Goal: Task Accomplishment & Management: Manage account settings

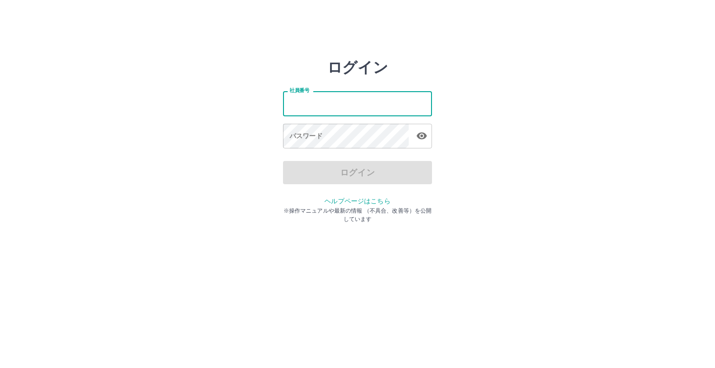
click at [341, 114] on input "社員番号" at bounding box center [357, 103] width 149 height 25
type input "*******"
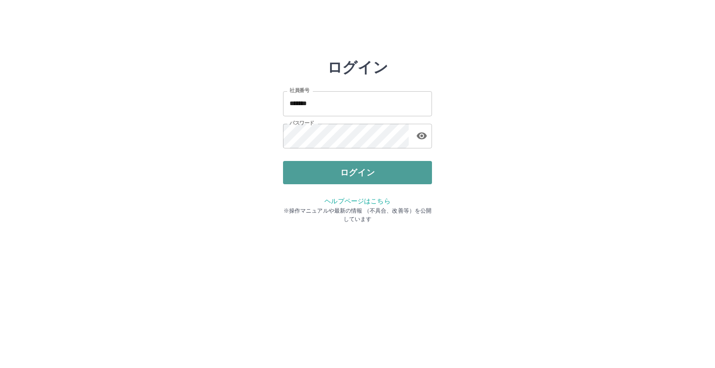
click at [305, 170] on button "ログイン" at bounding box center [357, 172] width 149 height 23
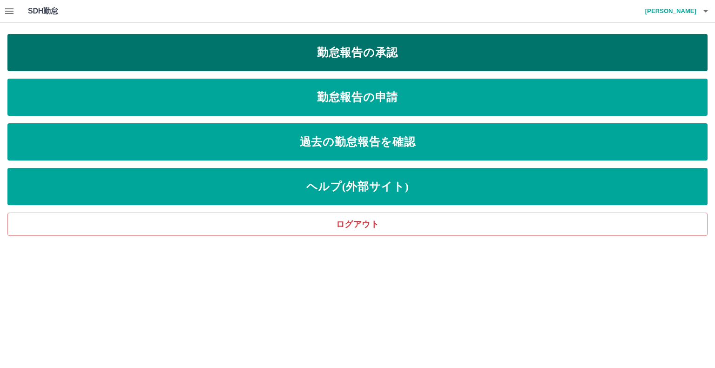
click at [149, 48] on link "勤怠報告の承認" at bounding box center [357, 52] width 700 height 37
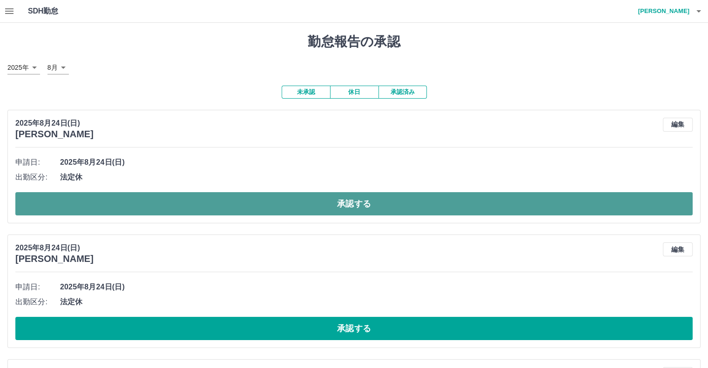
click at [186, 200] on button "承認する" at bounding box center [353, 203] width 677 height 23
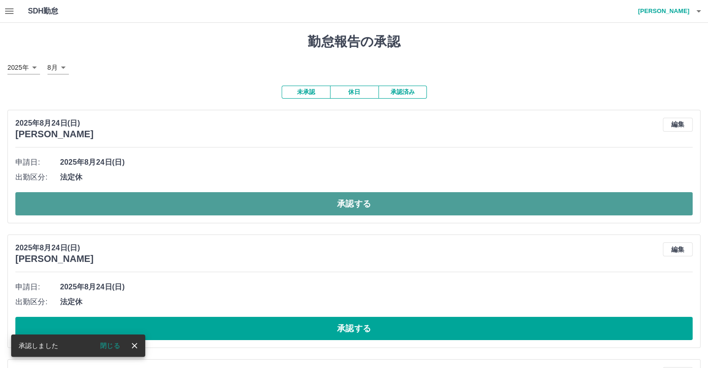
click at [199, 199] on button "承認する" at bounding box center [353, 203] width 677 height 23
click at [191, 208] on button "承認する" at bounding box center [353, 203] width 677 height 23
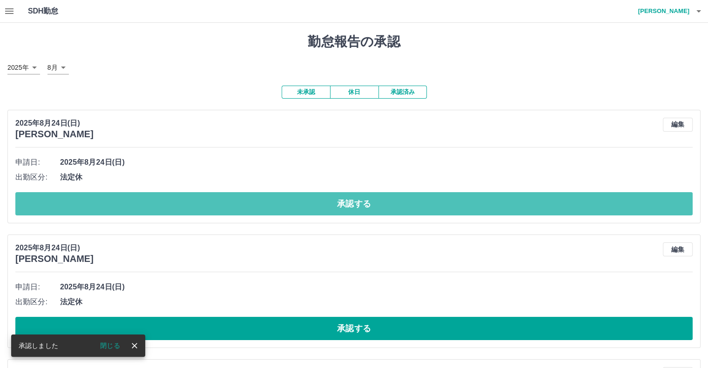
click at [190, 208] on button "承認する" at bounding box center [353, 203] width 677 height 23
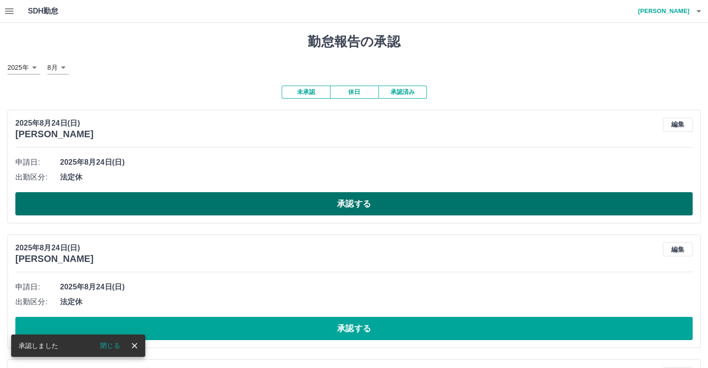
click at [207, 208] on button "承認する" at bounding box center [353, 203] width 677 height 23
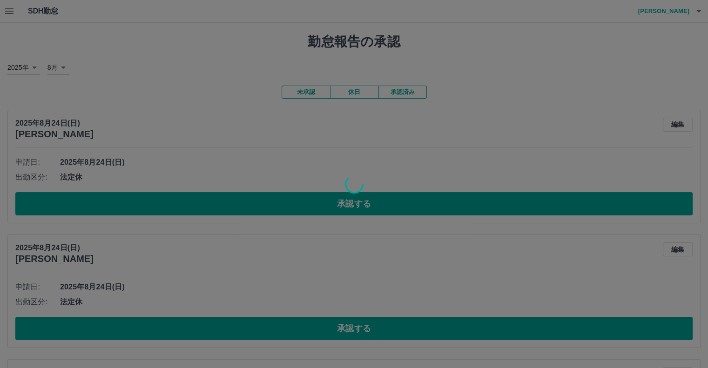
click at [207, 208] on div at bounding box center [354, 184] width 708 height 368
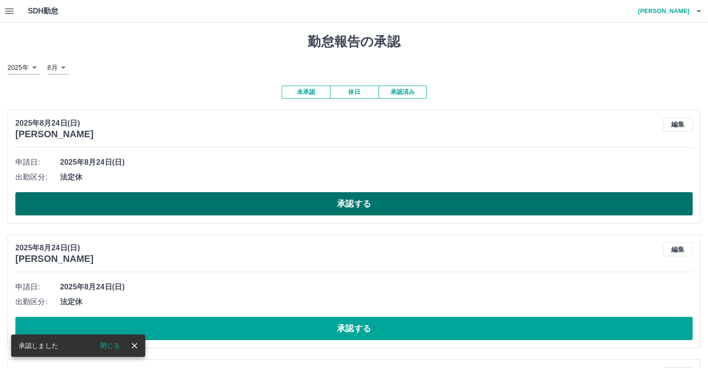
click at [222, 208] on button "承認する" at bounding box center [353, 203] width 677 height 23
click at [217, 203] on button "承認する" at bounding box center [353, 203] width 677 height 23
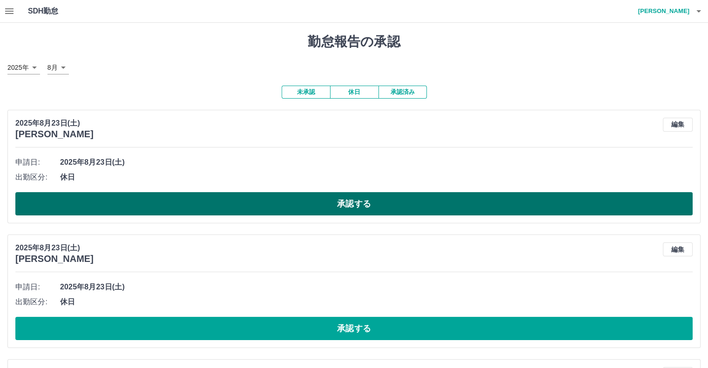
click at [212, 208] on button "承認する" at bounding box center [353, 203] width 677 height 23
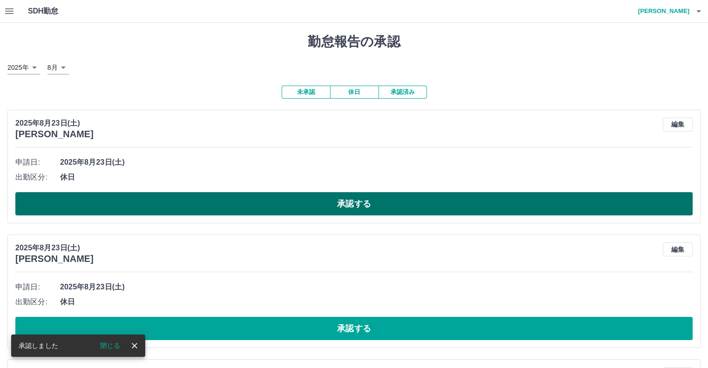
click at [201, 211] on button "承認する" at bounding box center [353, 203] width 677 height 23
click at [201, 209] on button "承認する" at bounding box center [353, 203] width 677 height 23
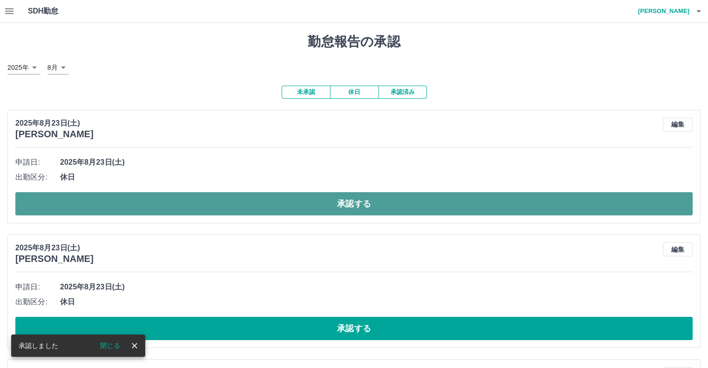
click at [208, 209] on button "承認する" at bounding box center [353, 203] width 677 height 23
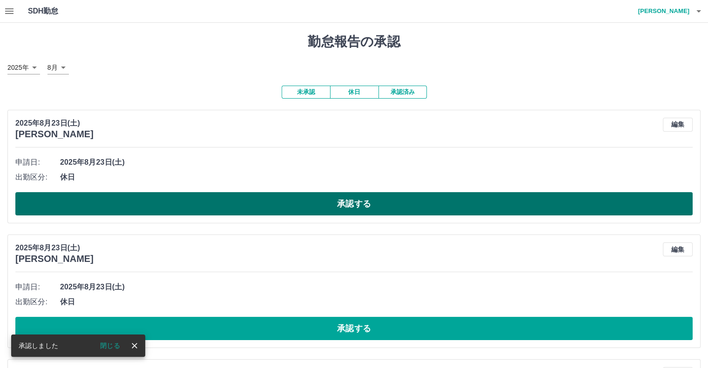
click at [202, 209] on button "承認する" at bounding box center [353, 203] width 677 height 23
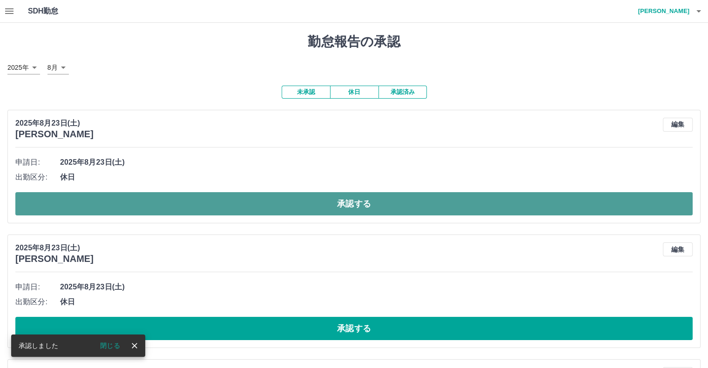
click at [187, 202] on button "承認する" at bounding box center [353, 203] width 677 height 23
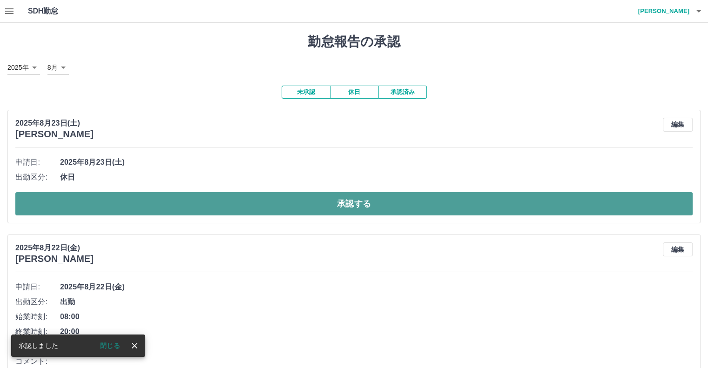
click at [194, 195] on button "承認する" at bounding box center [353, 203] width 677 height 23
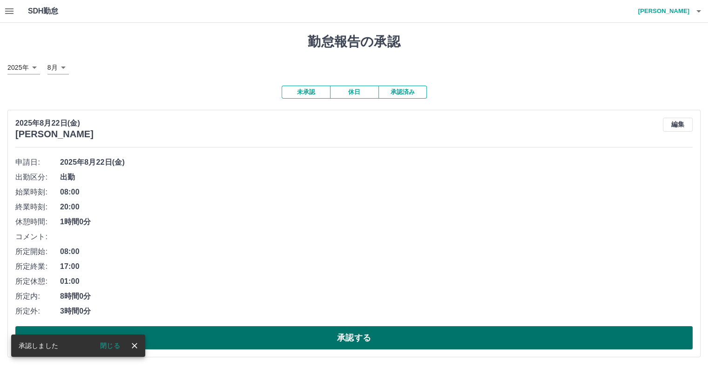
click at [167, 331] on button "承認する" at bounding box center [353, 337] width 677 height 23
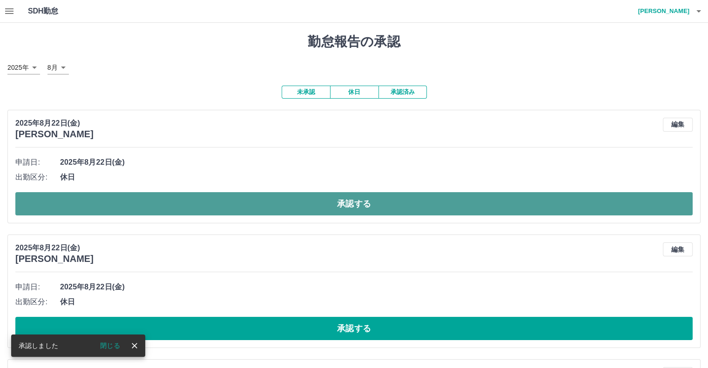
click at [167, 197] on button "承認する" at bounding box center [353, 203] width 677 height 23
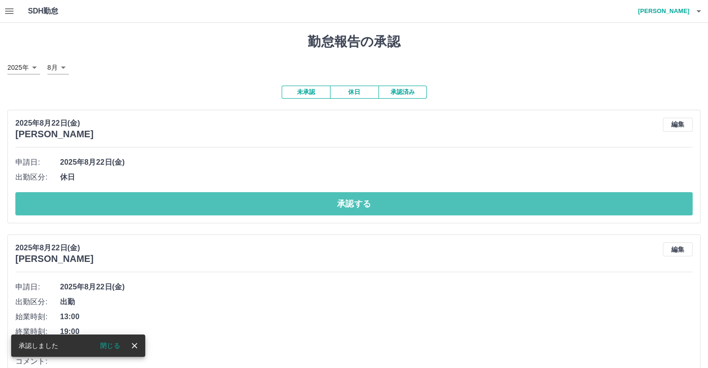
click at [160, 201] on button "承認する" at bounding box center [353, 203] width 677 height 23
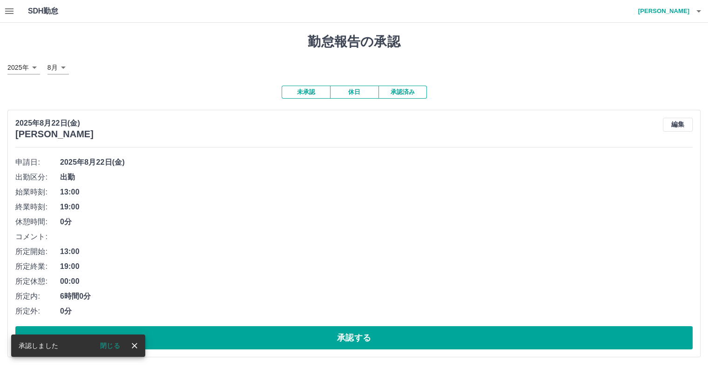
scroll to position [0, 0]
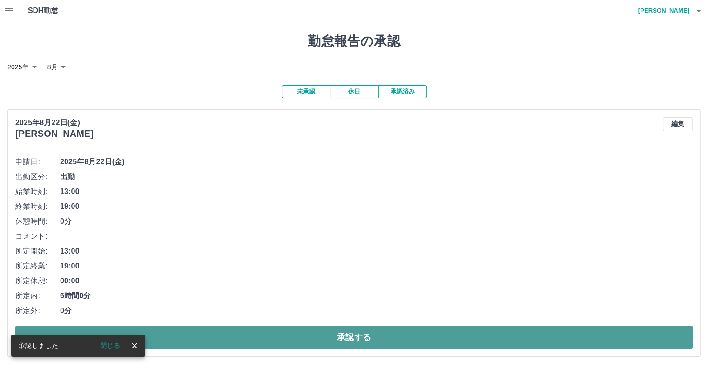
click at [178, 332] on button "承認する" at bounding box center [353, 337] width 677 height 23
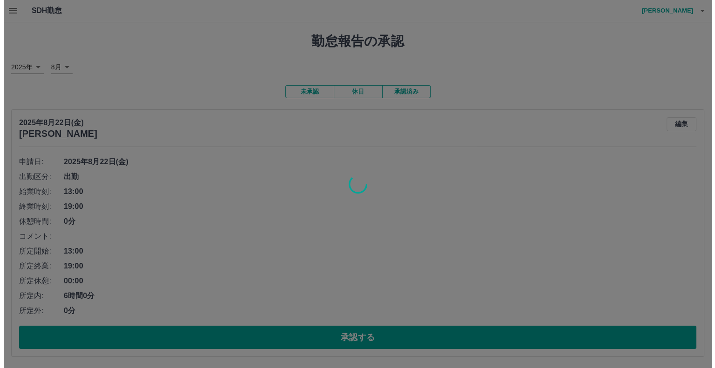
scroll to position [0, 0]
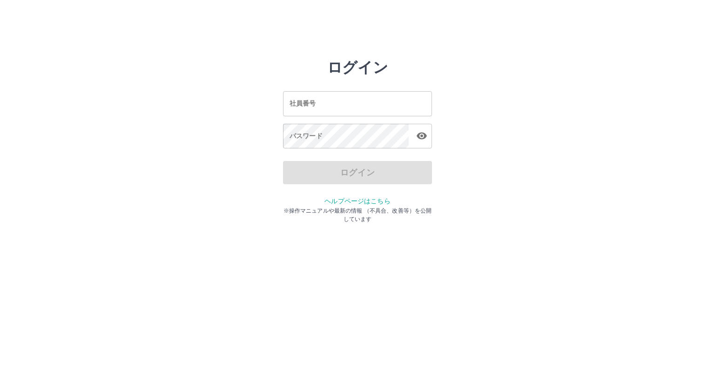
click at [315, 111] on input "社員番号" at bounding box center [357, 103] width 149 height 25
click at [344, 104] on input "社員番号" at bounding box center [357, 103] width 149 height 25
type input "*******"
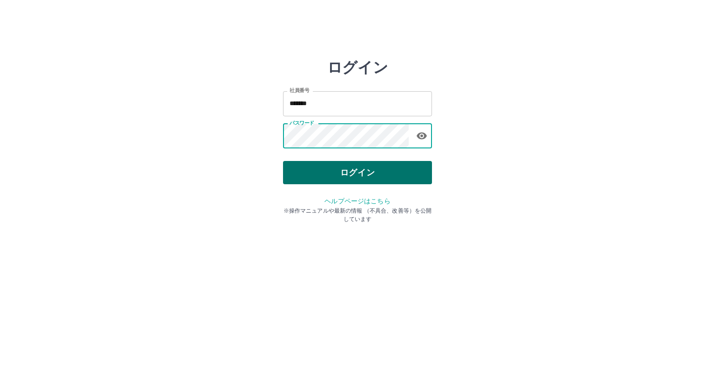
click at [338, 172] on button "ログイン" at bounding box center [357, 172] width 149 height 23
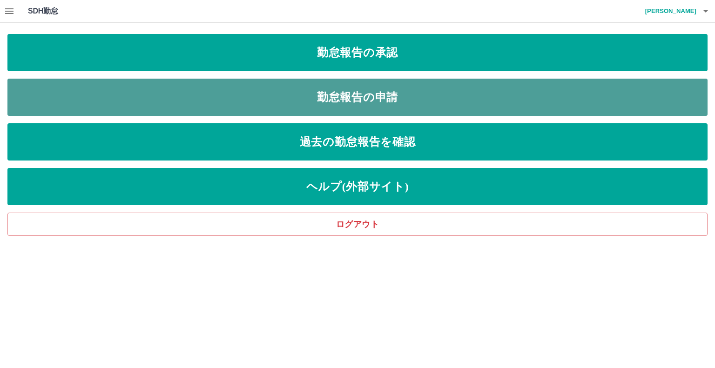
click at [218, 98] on link "勤怠報告の申請" at bounding box center [357, 97] width 700 height 37
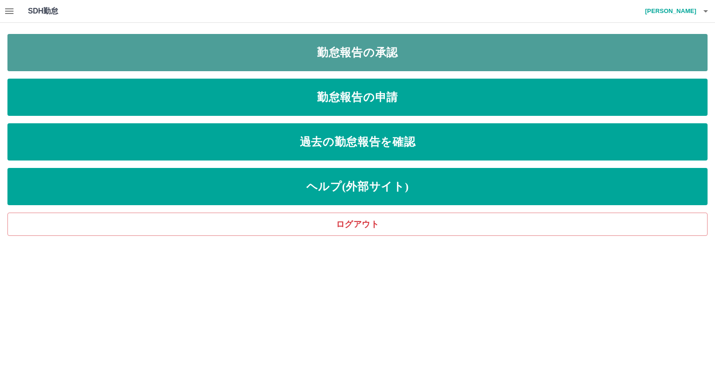
click at [118, 46] on link "勤怠報告の承認" at bounding box center [357, 52] width 700 height 37
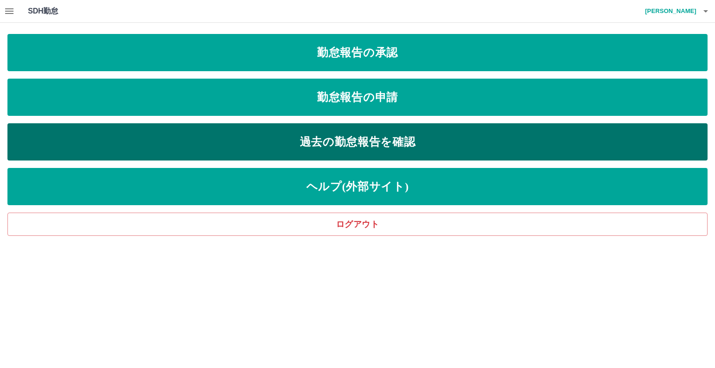
click at [142, 143] on link "過去の勤怠報告を確認" at bounding box center [357, 141] width 700 height 37
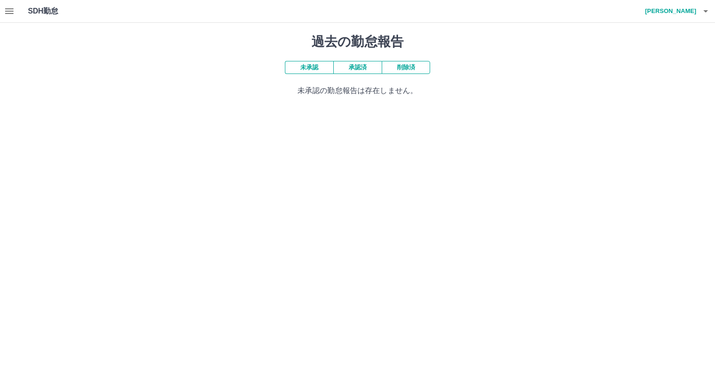
click at [346, 64] on button "承認済" at bounding box center [357, 67] width 48 height 13
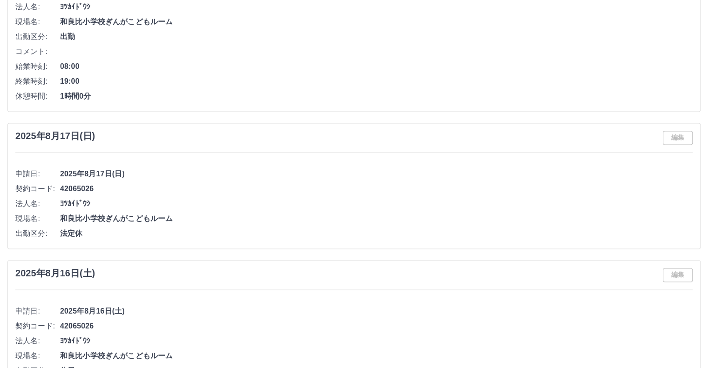
scroll to position [1303, 0]
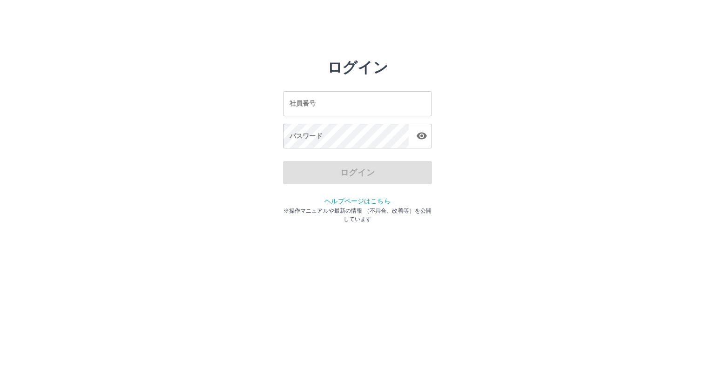
drag, startPoint x: 0, startPoint y: 0, endPoint x: 346, endPoint y: 101, distance: 360.6
click at [346, 101] on input "社員番号" at bounding box center [357, 103] width 149 height 25
click at [352, 104] on input "社員番号" at bounding box center [357, 103] width 149 height 25
type input "*******"
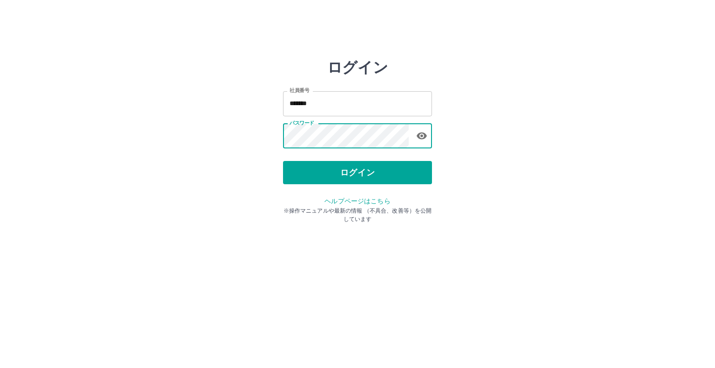
click at [326, 167] on button "ログイン" at bounding box center [357, 172] width 149 height 23
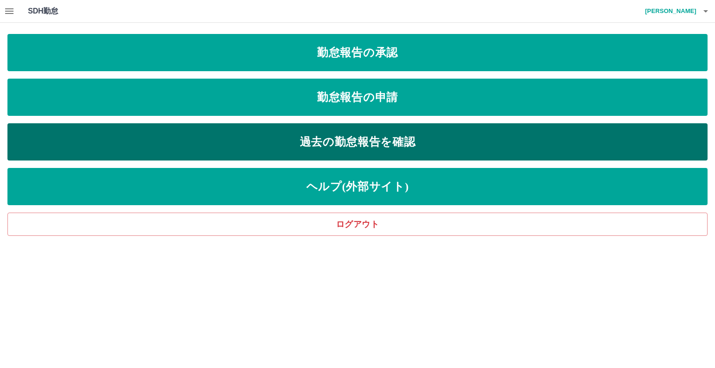
click at [259, 149] on link "過去の勤怠報告を確認" at bounding box center [357, 141] width 700 height 37
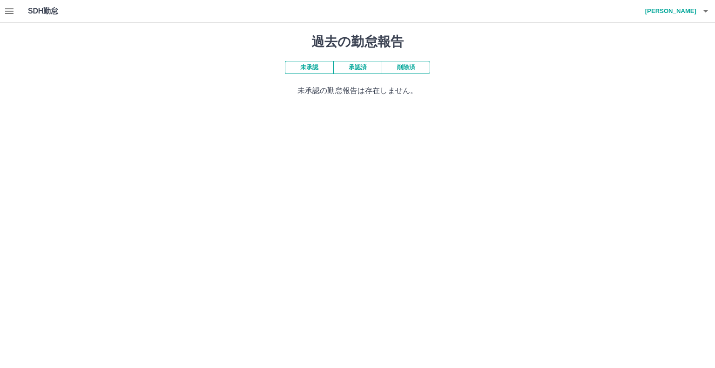
click at [364, 66] on button "承認済" at bounding box center [357, 67] width 48 height 13
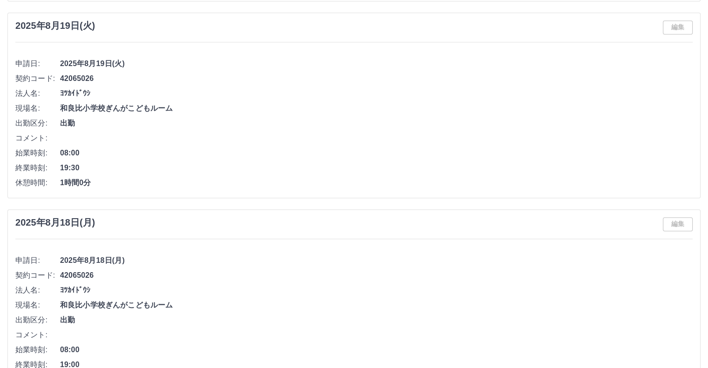
scroll to position [977, 0]
